Goal: Navigation & Orientation: Find specific page/section

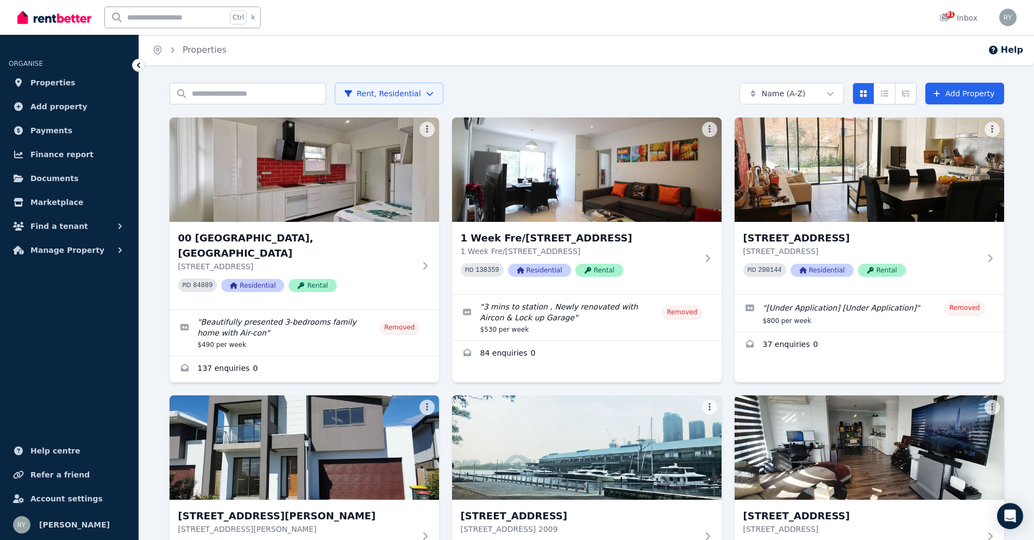
click at [734, 91] on html "Open main menu Ctrl k 81 Inbox Open user menu ORGANISE Properties Add property …" at bounding box center [517, 270] width 1034 height 540
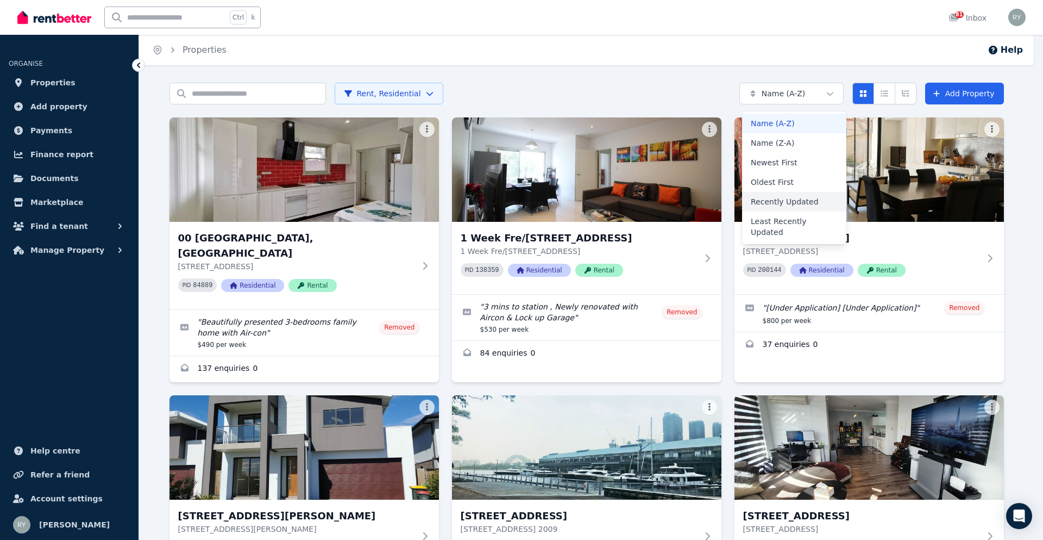
click at [734, 200] on div "Recently Updated" at bounding box center [794, 202] width 104 height 20
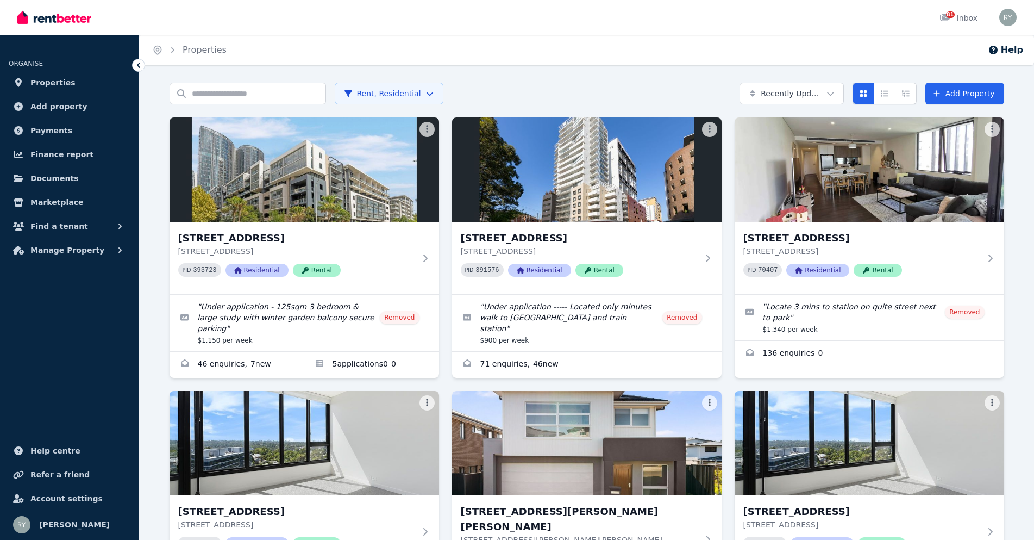
click at [635, 31] on div "81 Inbox" at bounding box center [498, 17] width 962 height 35
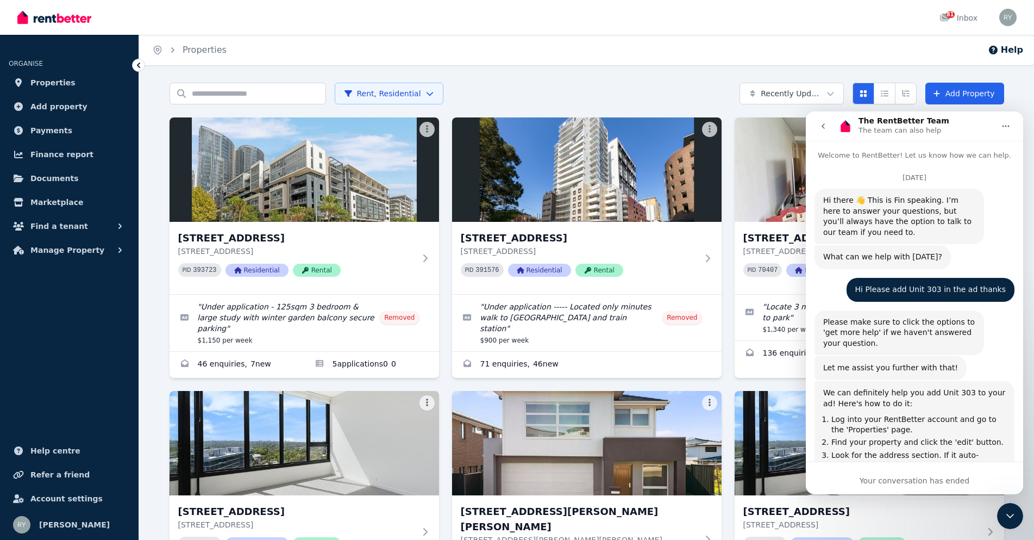
scroll to position [2, 0]
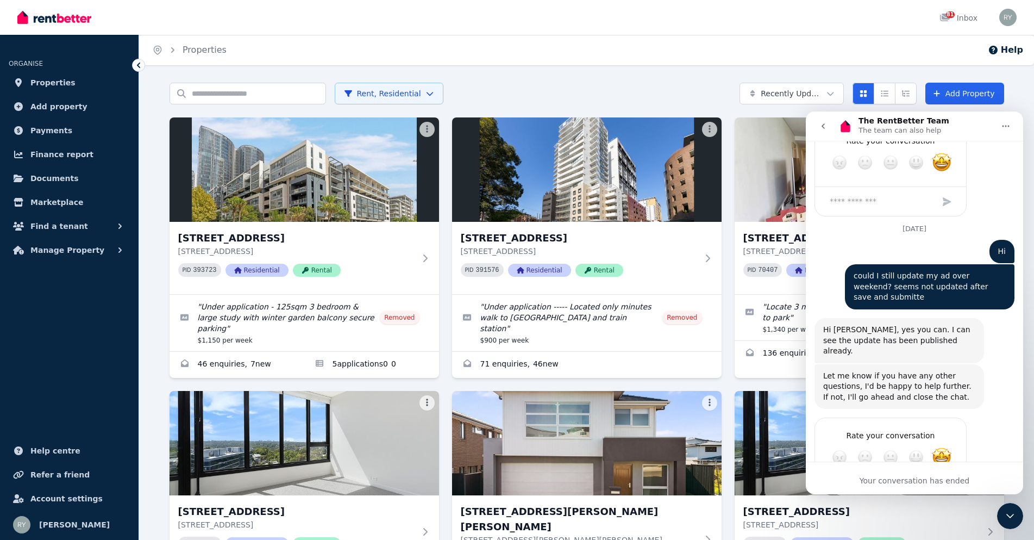
drag, startPoint x: 1011, startPoint y: 519, endPoint x: 1006, endPoint y: 510, distance: 10.5
click at [1011, 519] on icon "Close Intercom Messenger" at bounding box center [1010, 515] width 13 height 13
